Goal: Book appointment/travel/reservation

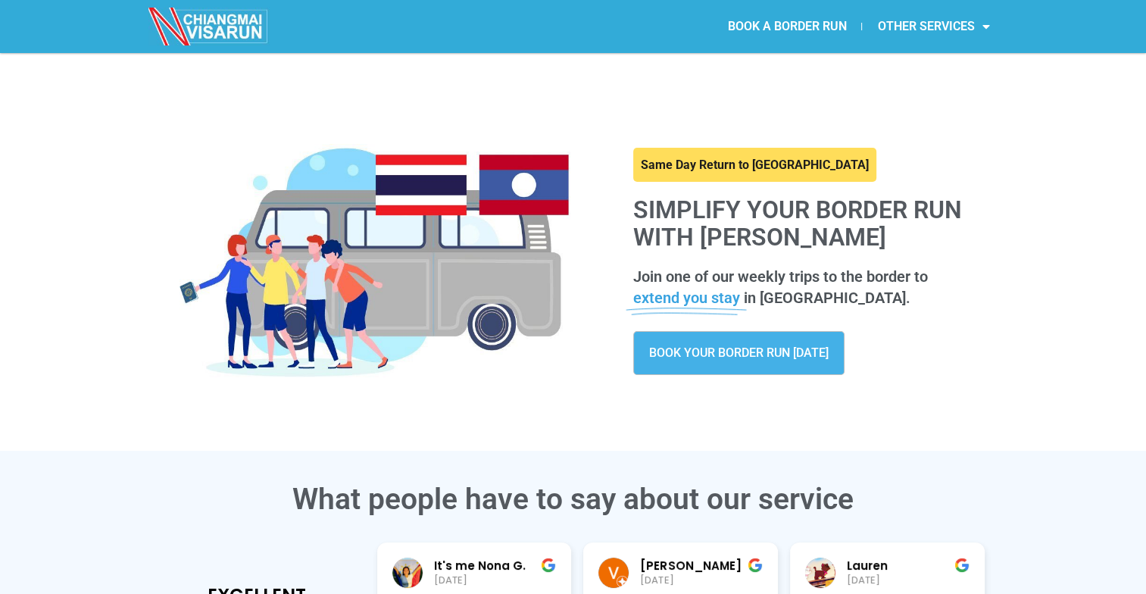
click at [704, 353] on span "BOOK YOUR BORDER RUN [DATE]" at bounding box center [738, 353] width 179 height 12
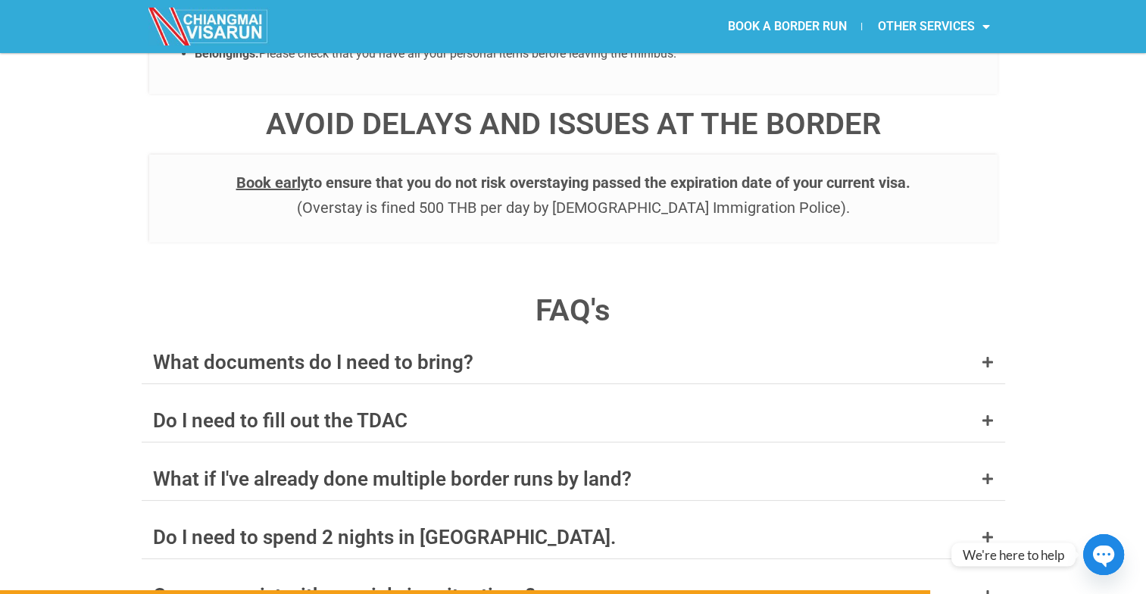
scroll to position [5691, 0]
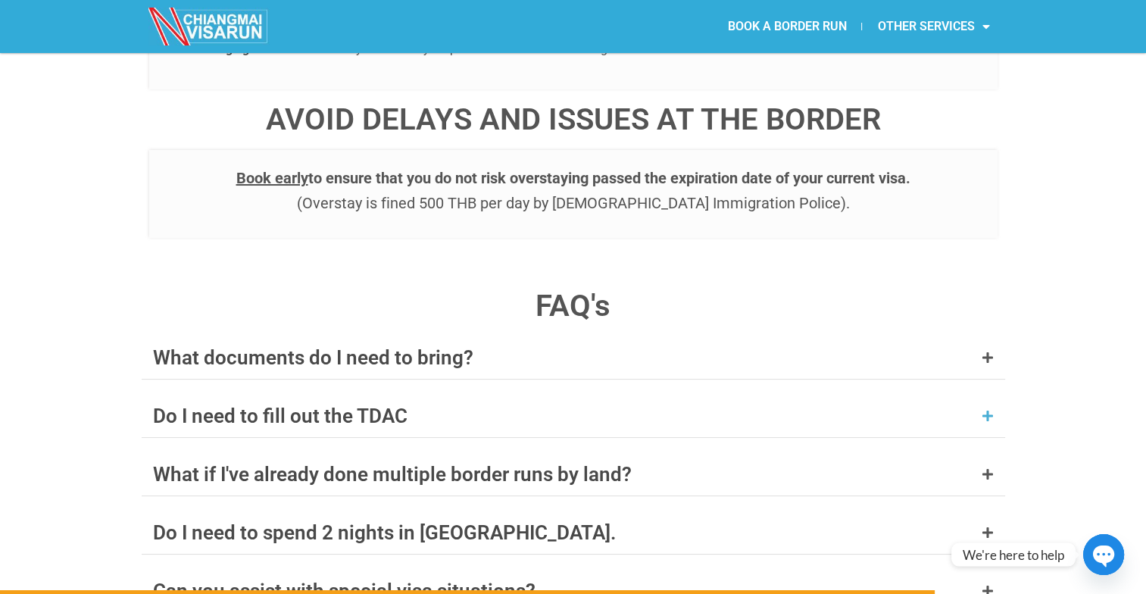
click at [354, 406] on div "Do I need to fill out the TDAC" at bounding box center [280, 416] width 254 height 20
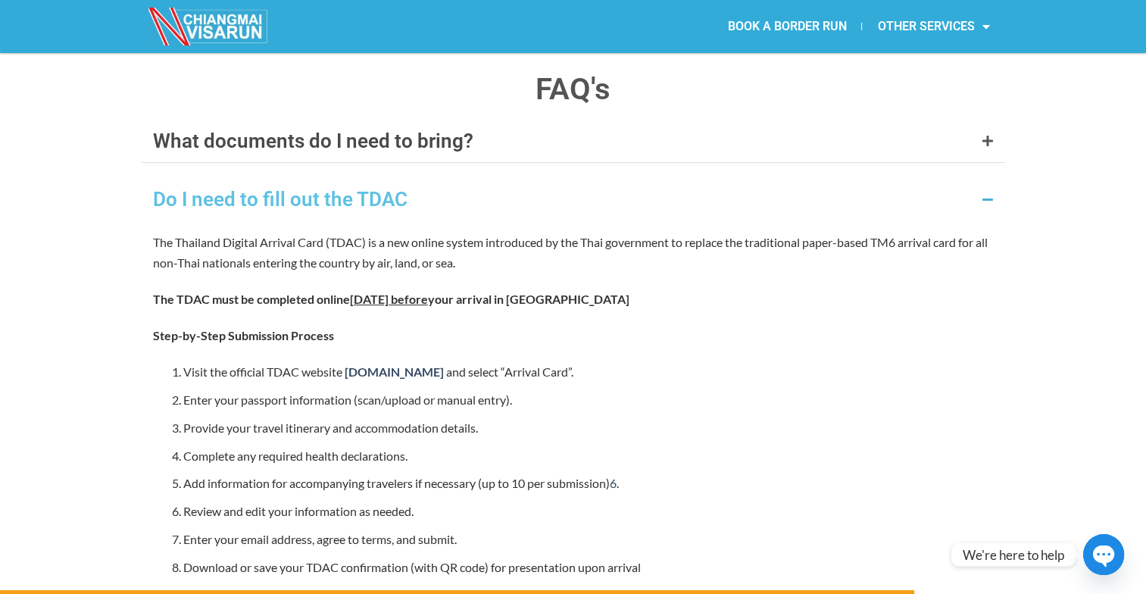
scroll to position [5921, 0]
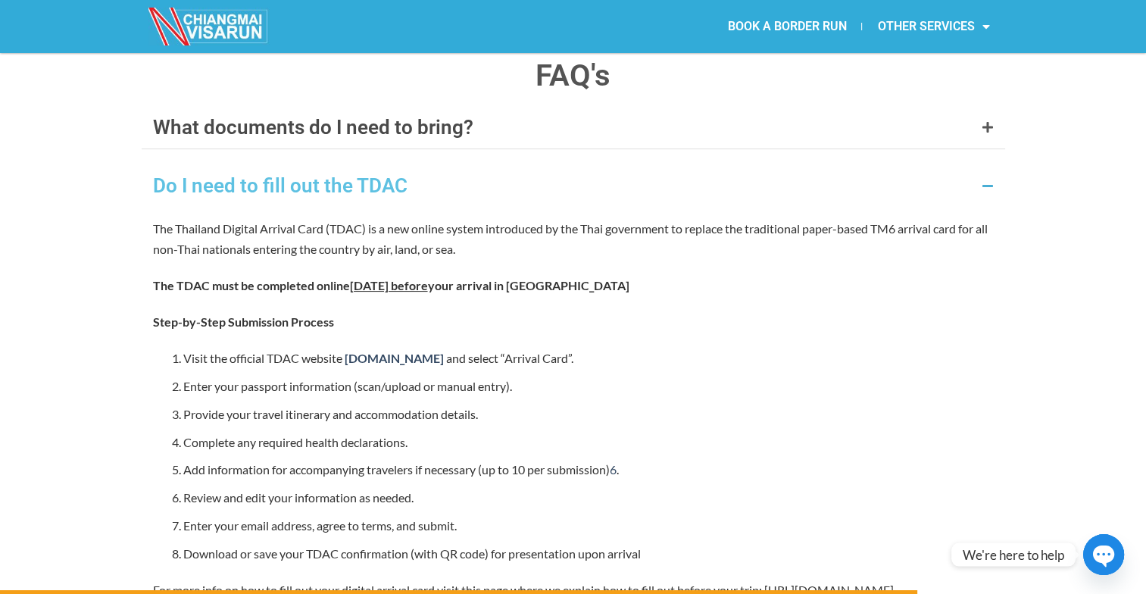
click at [410, 278] on span "[DATE] before" at bounding box center [389, 285] width 78 height 14
click at [360, 311] on p "Step-by-Step Submission Process" at bounding box center [573, 321] width 841 height 20
